Goal: Download file/media

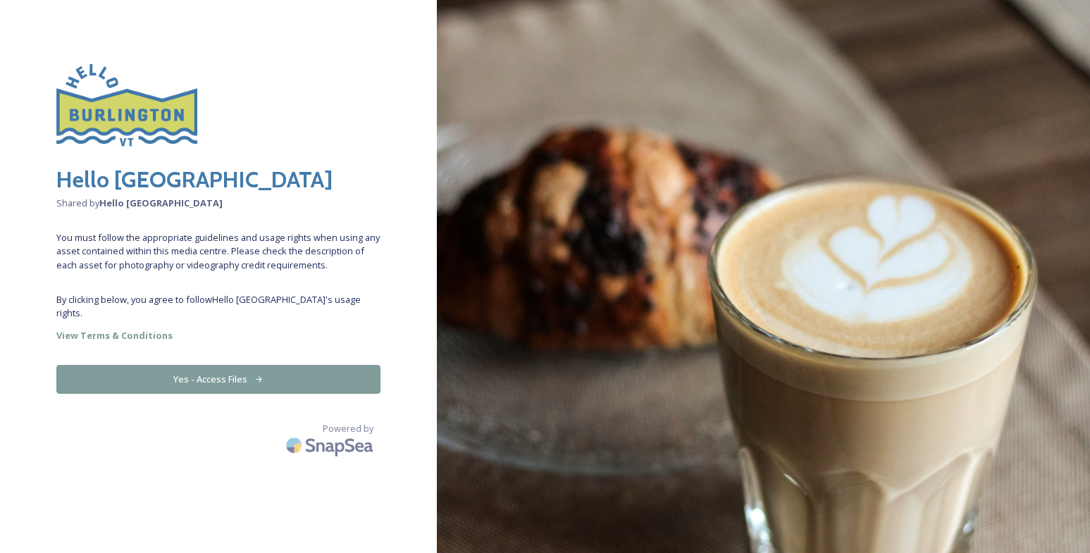
click at [233, 372] on button "Yes - Access Files" at bounding box center [218, 379] width 324 height 29
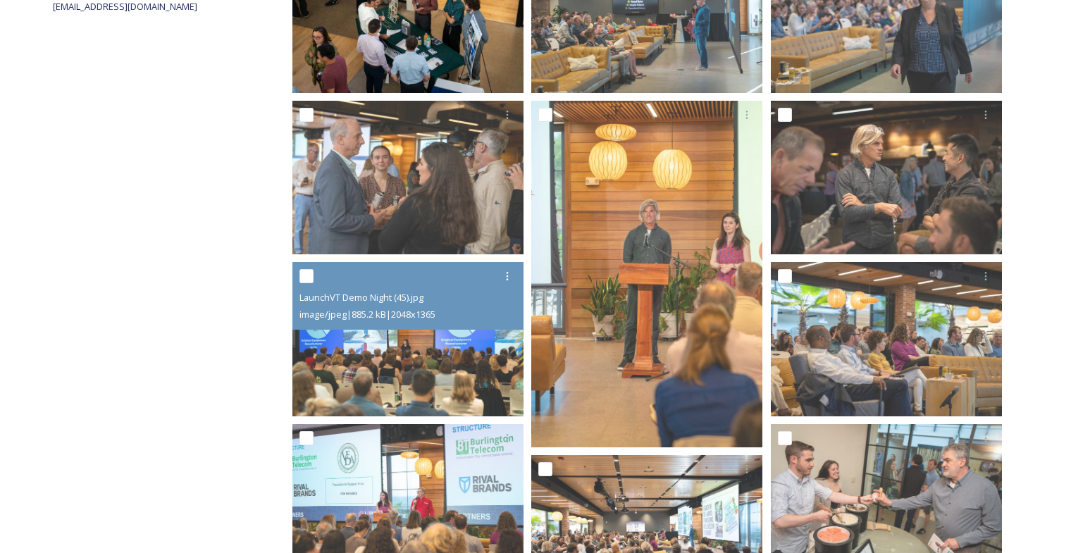
scroll to position [331, 0]
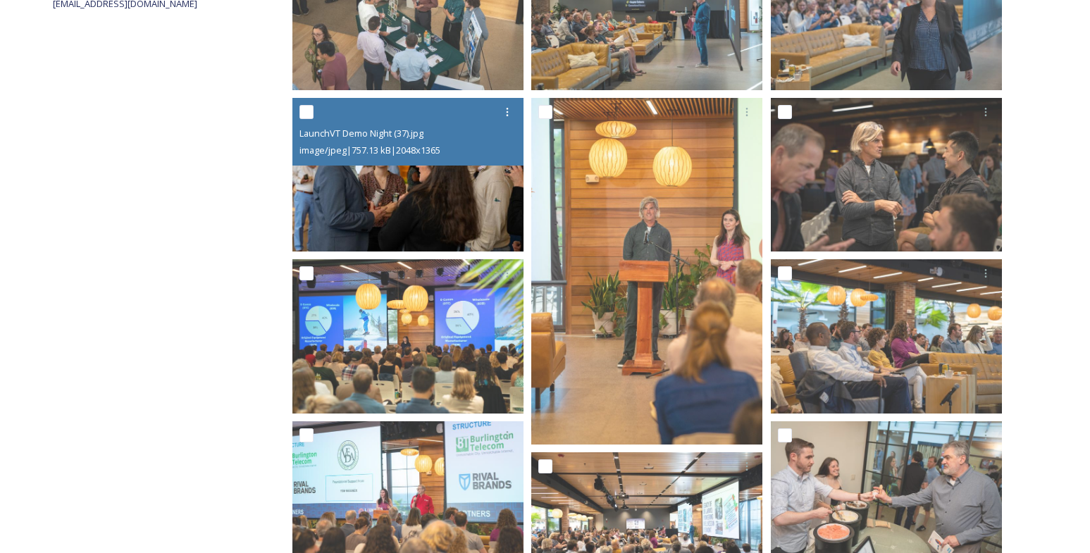
click at [398, 223] on img at bounding box center [407, 175] width 231 height 154
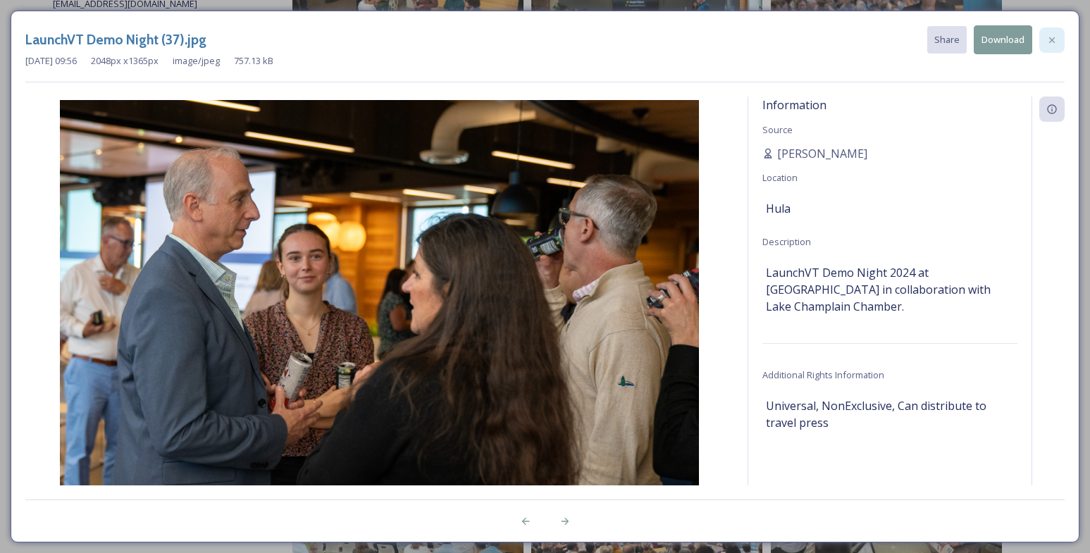
click at [1049, 39] on icon at bounding box center [1051, 40] width 11 height 11
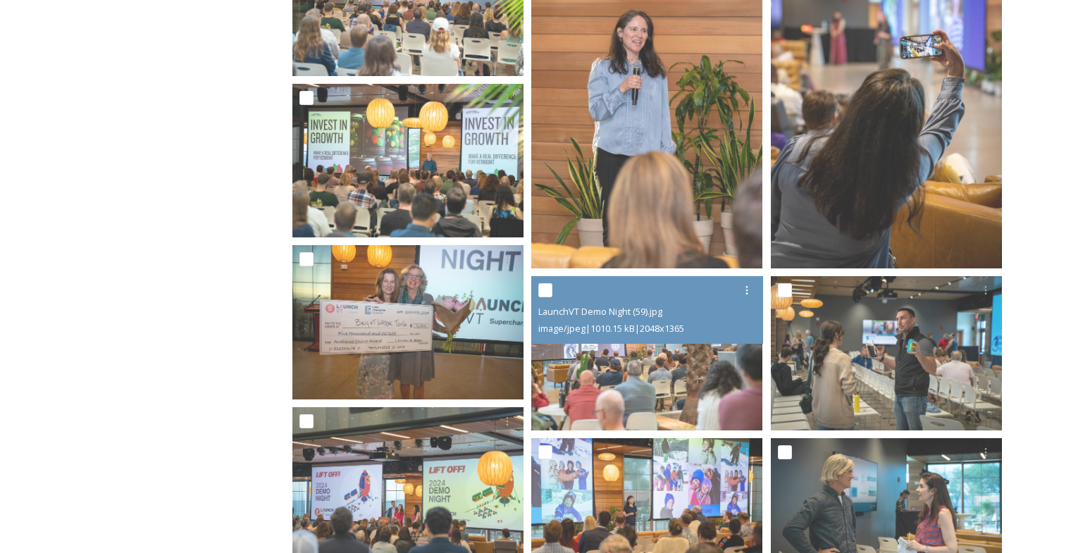
scroll to position [4007, 0]
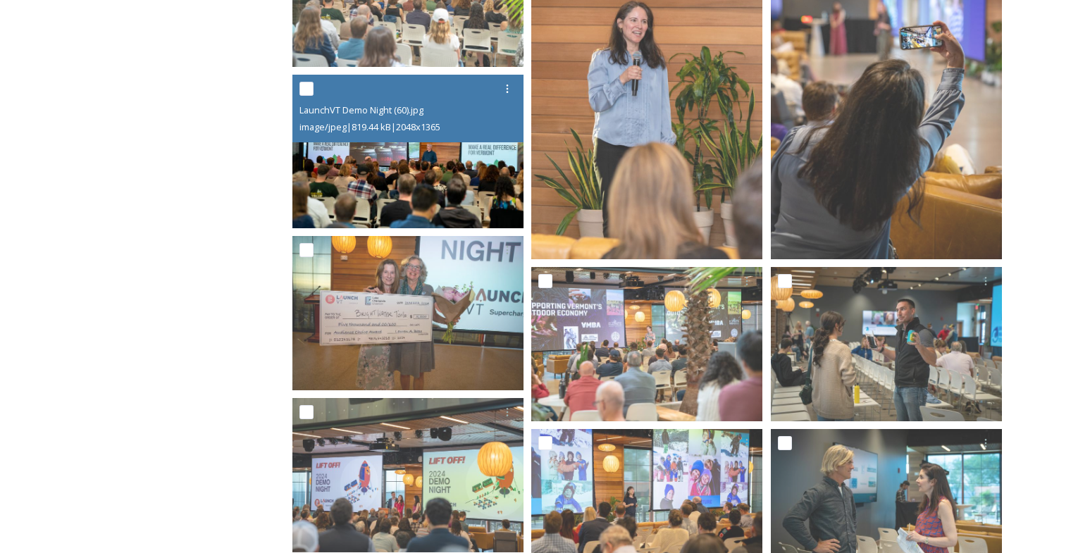
click at [364, 163] on img at bounding box center [407, 152] width 231 height 154
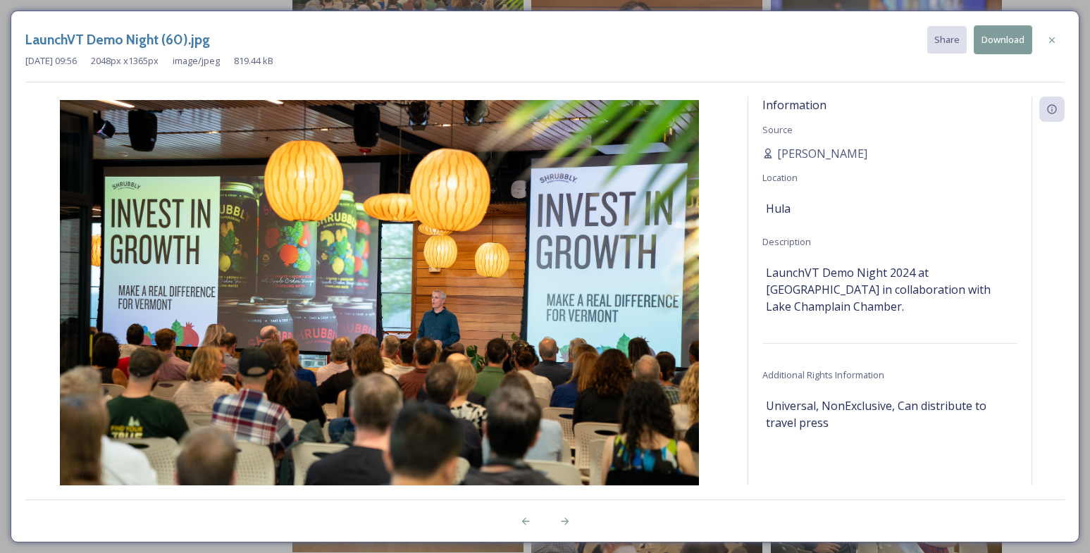
click at [1002, 43] on button "Download" at bounding box center [1003, 39] width 58 height 29
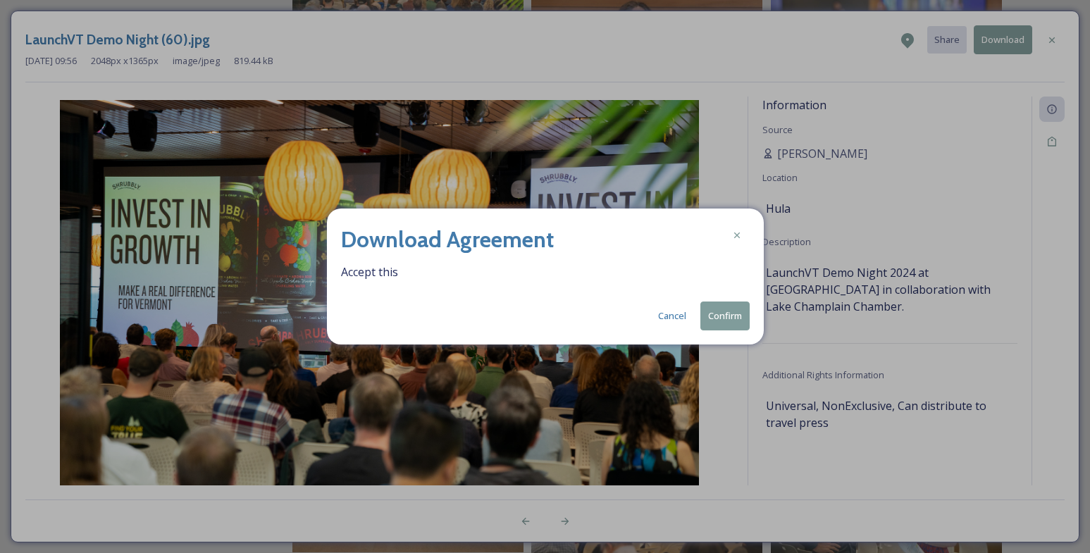
click at [668, 316] on button "Cancel" at bounding box center [672, 315] width 42 height 27
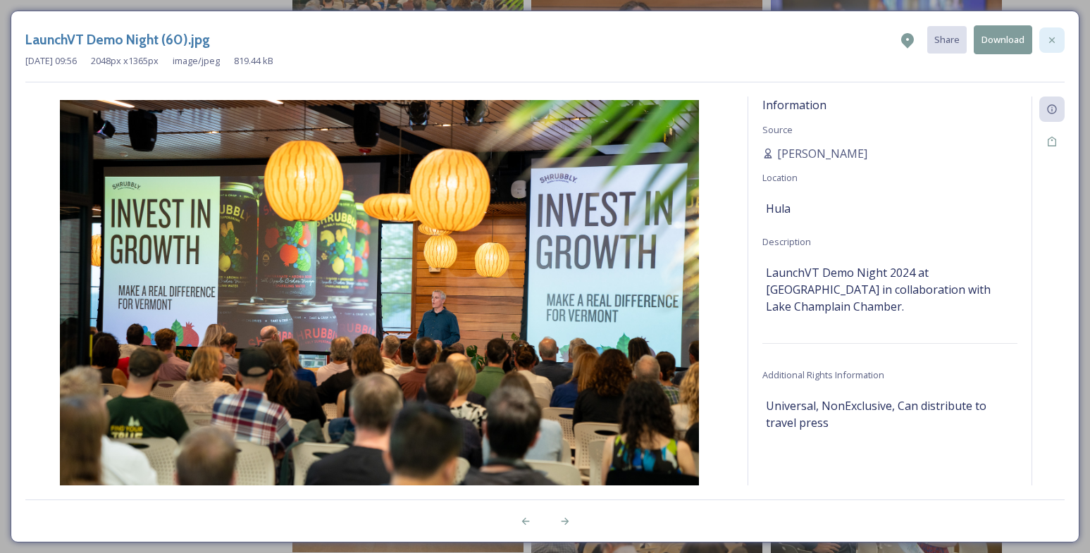
click at [1054, 41] on icon at bounding box center [1052, 40] width 6 height 6
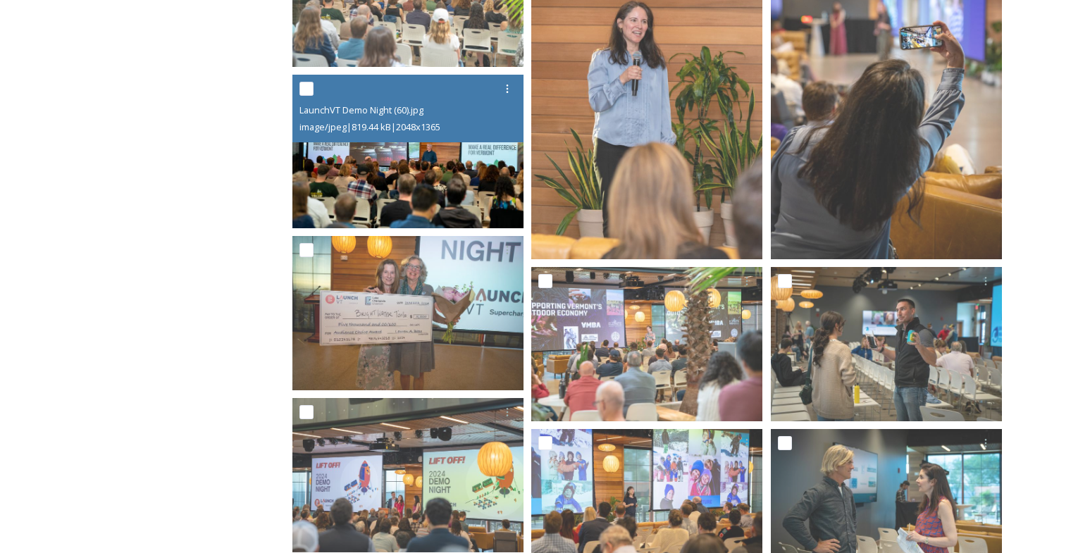
click at [309, 91] on input "checkbox" at bounding box center [306, 89] width 14 height 14
checkbox input "true"
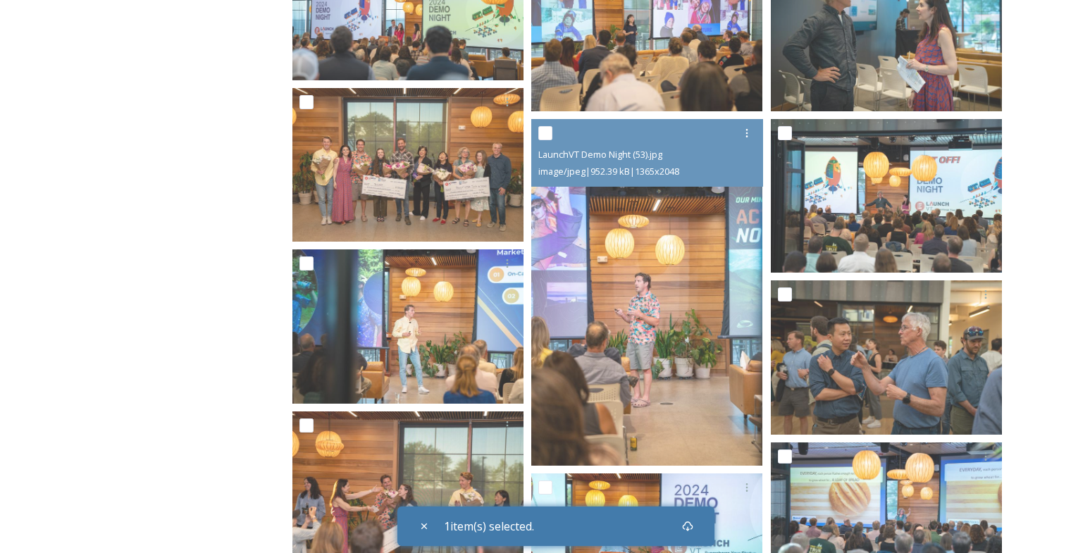
scroll to position [4444, 0]
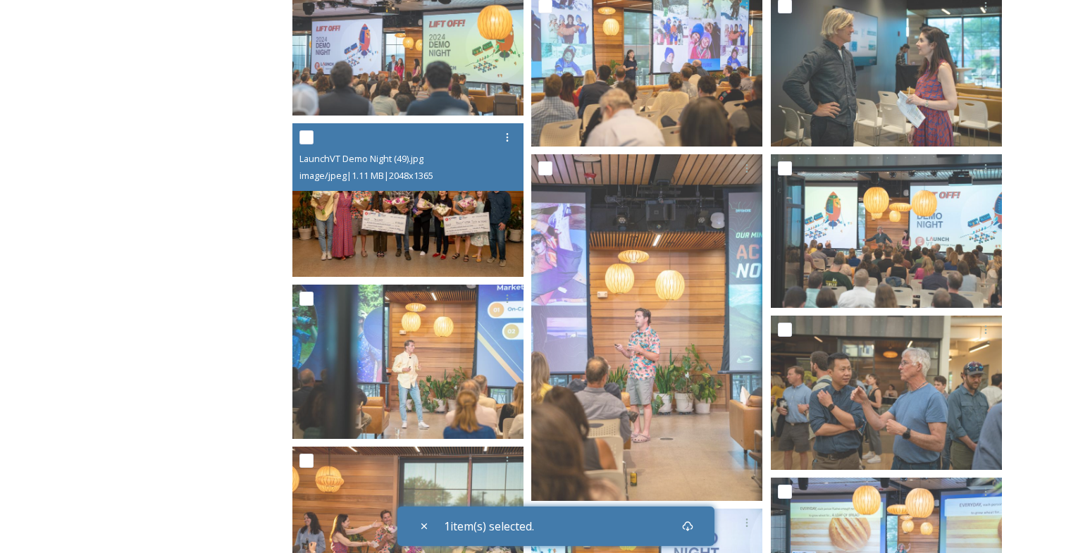
click at [308, 138] on input "checkbox" at bounding box center [306, 137] width 14 height 14
checkbox input "true"
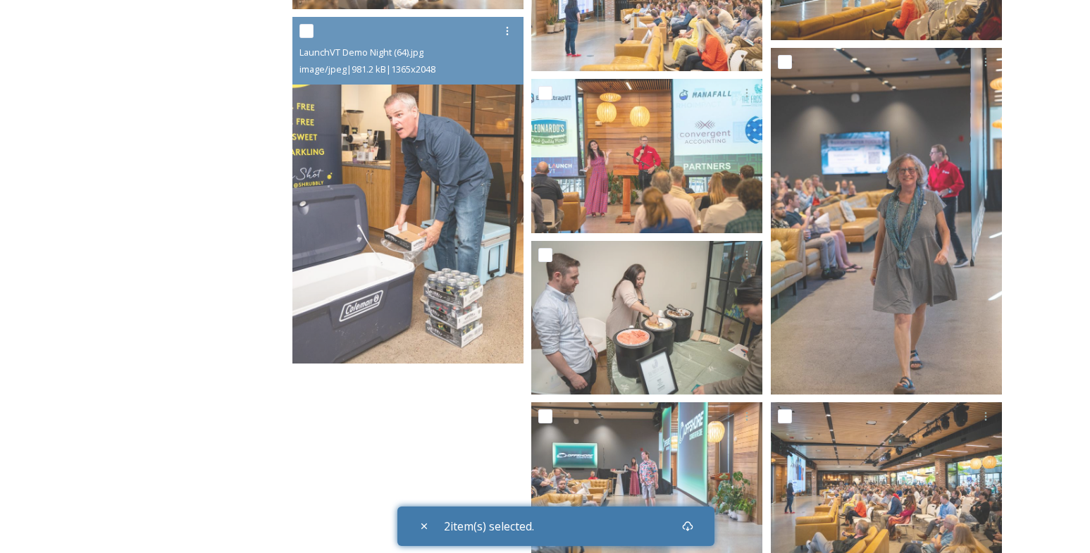
scroll to position [5232, 0]
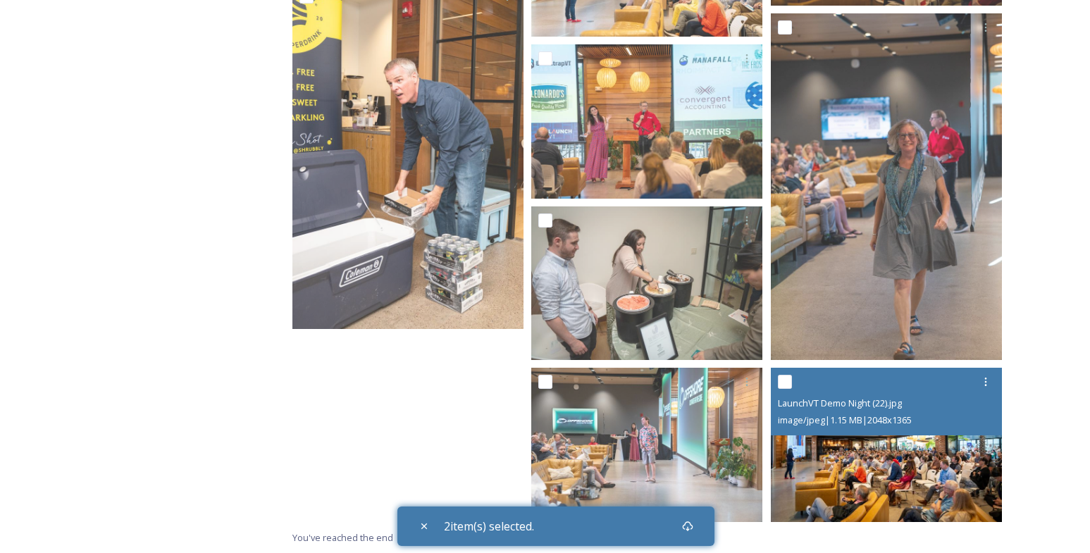
click at [786, 383] on input "checkbox" at bounding box center [785, 382] width 14 height 14
checkbox input "true"
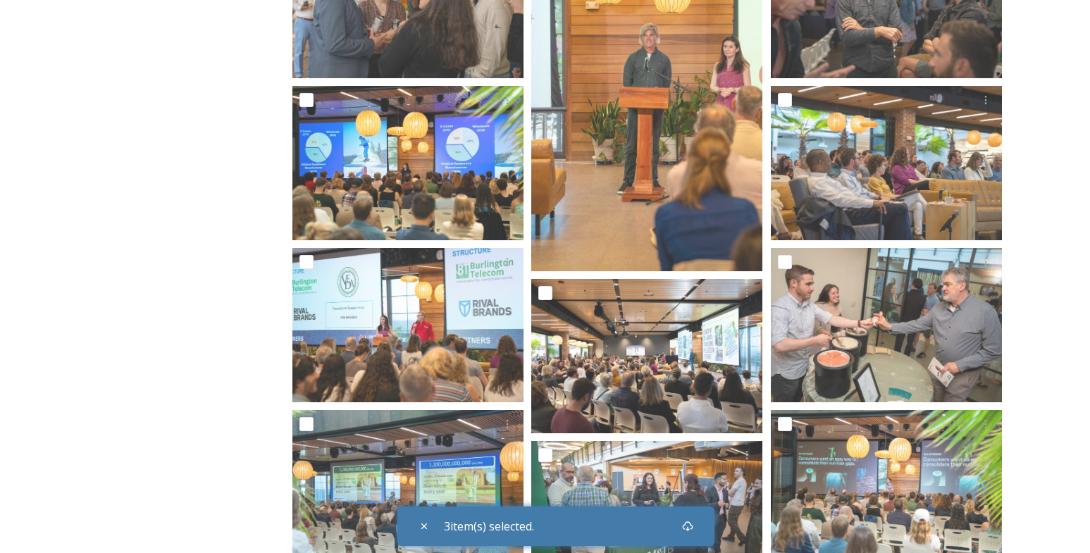
scroll to position [506, 0]
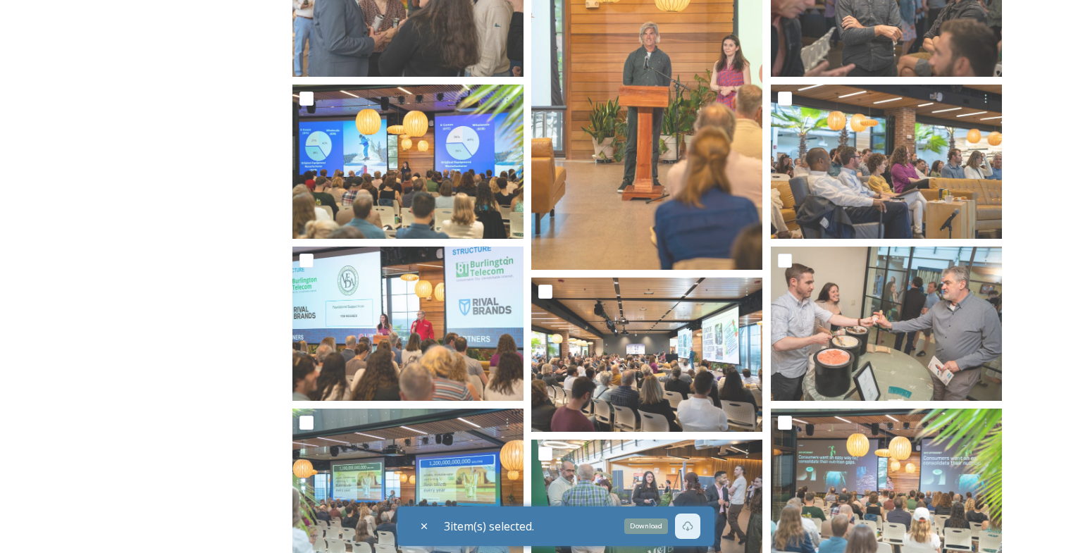
click at [693, 528] on icon at bounding box center [687, 526] width 11 height 11
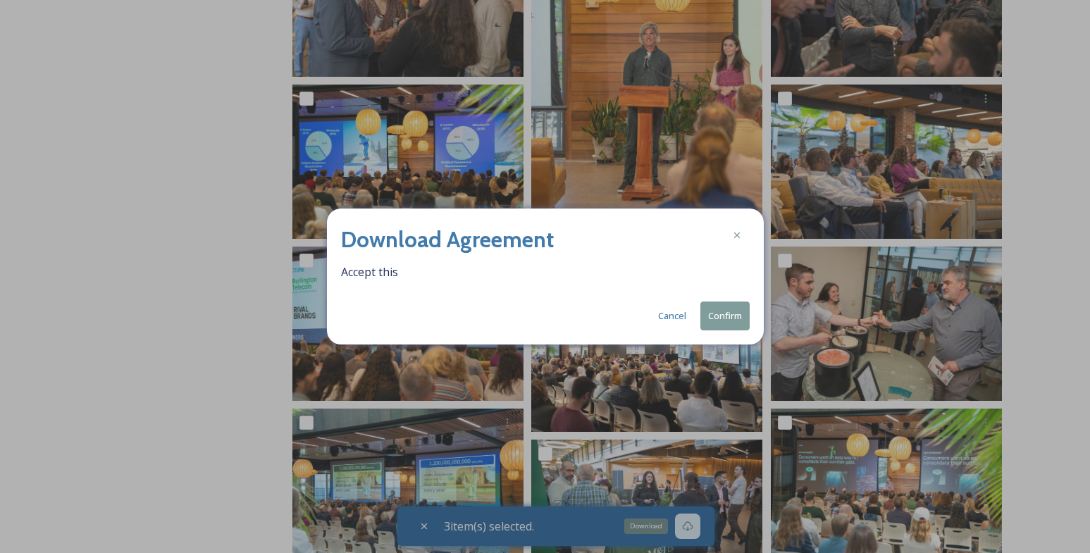
click at [719, 319] on button "Confirm" at bounding box center [724, 316] width 49 height 29
